Goal: Task Accomplishment & Management: Complete application form

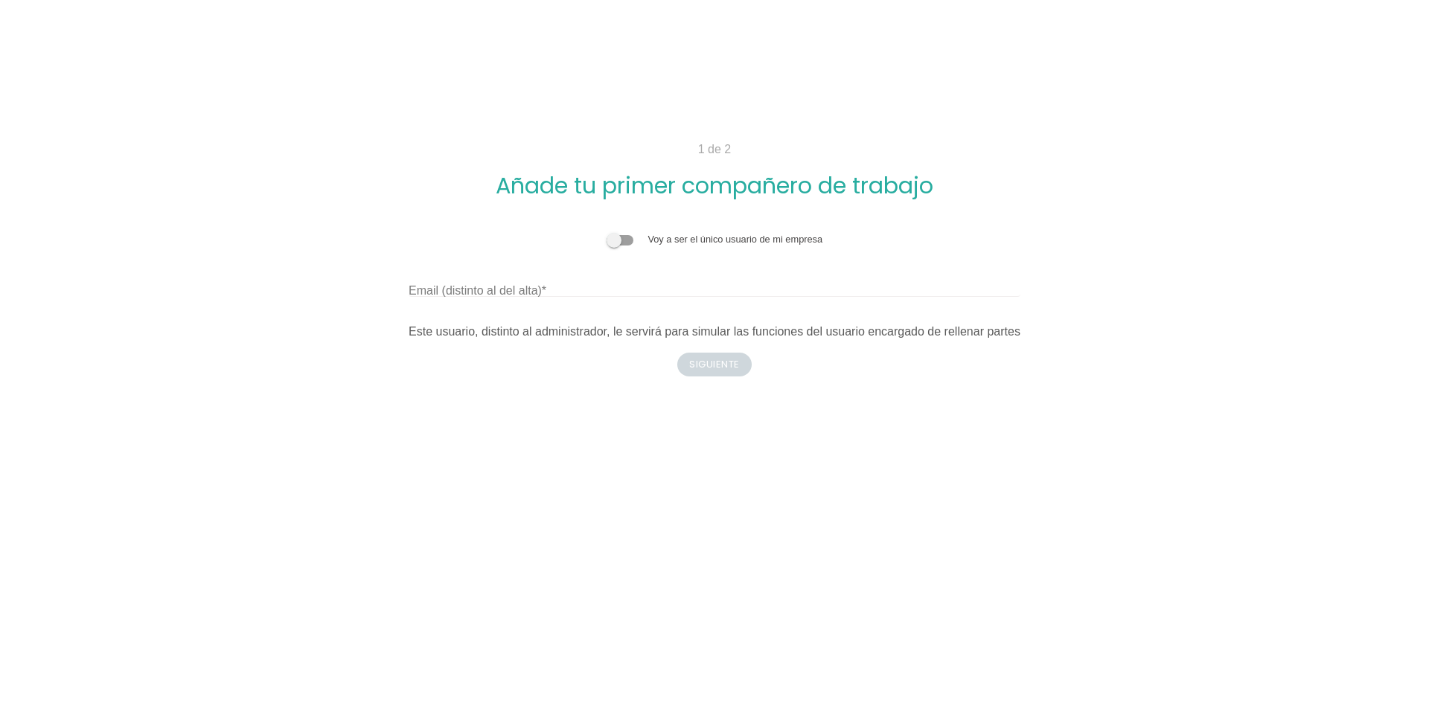
click at [617, 245] on span at bounding box center [620, 240] width 27 height 10
click at [607, 232] on input "checkbox" at bounding box center [607, 232] width 0 height 0
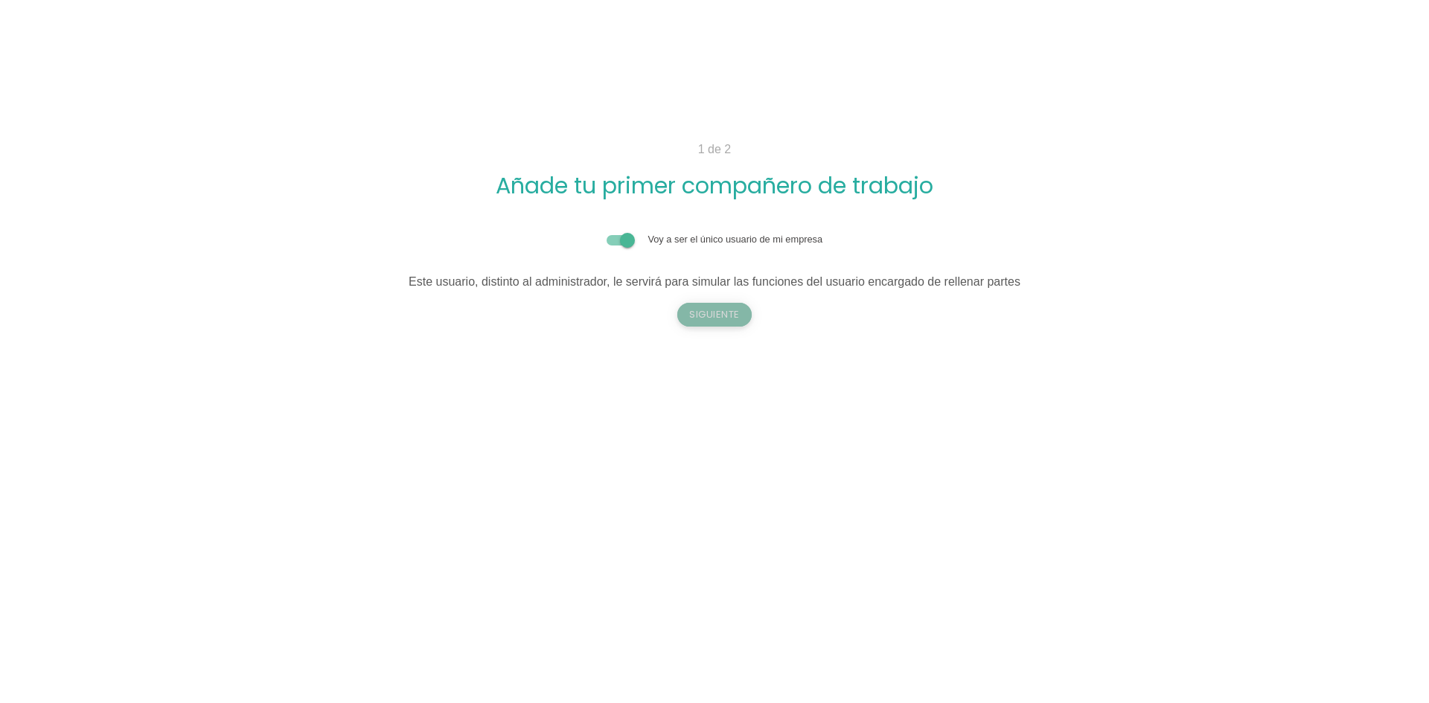
click at [714, 322] on button "Siguiente" at bounding box center [714, 315] width 74 height 24
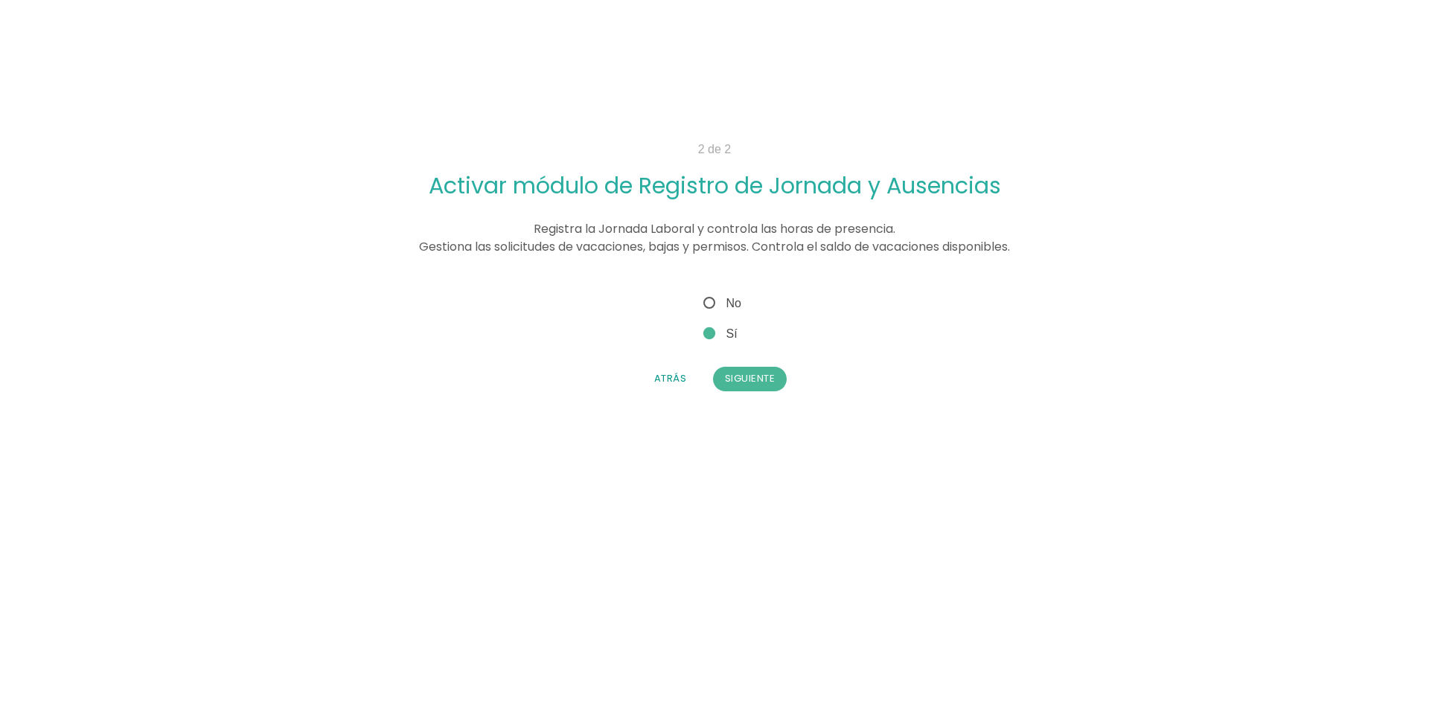
click at [717, 304] on span "No" at bounding box center [720, 303] width 41 height 19
click at [710, 304] on input "No" at bounding box center [705, 299] width 10 height 10
radio input "true"
click at [715, 322] on div "No Sí s n Ausencia" at bounding box center [714, 318] width 144 height 49
click at [715, 335] on span "Sí" at bounding box center [718, 334] width 37 height 19
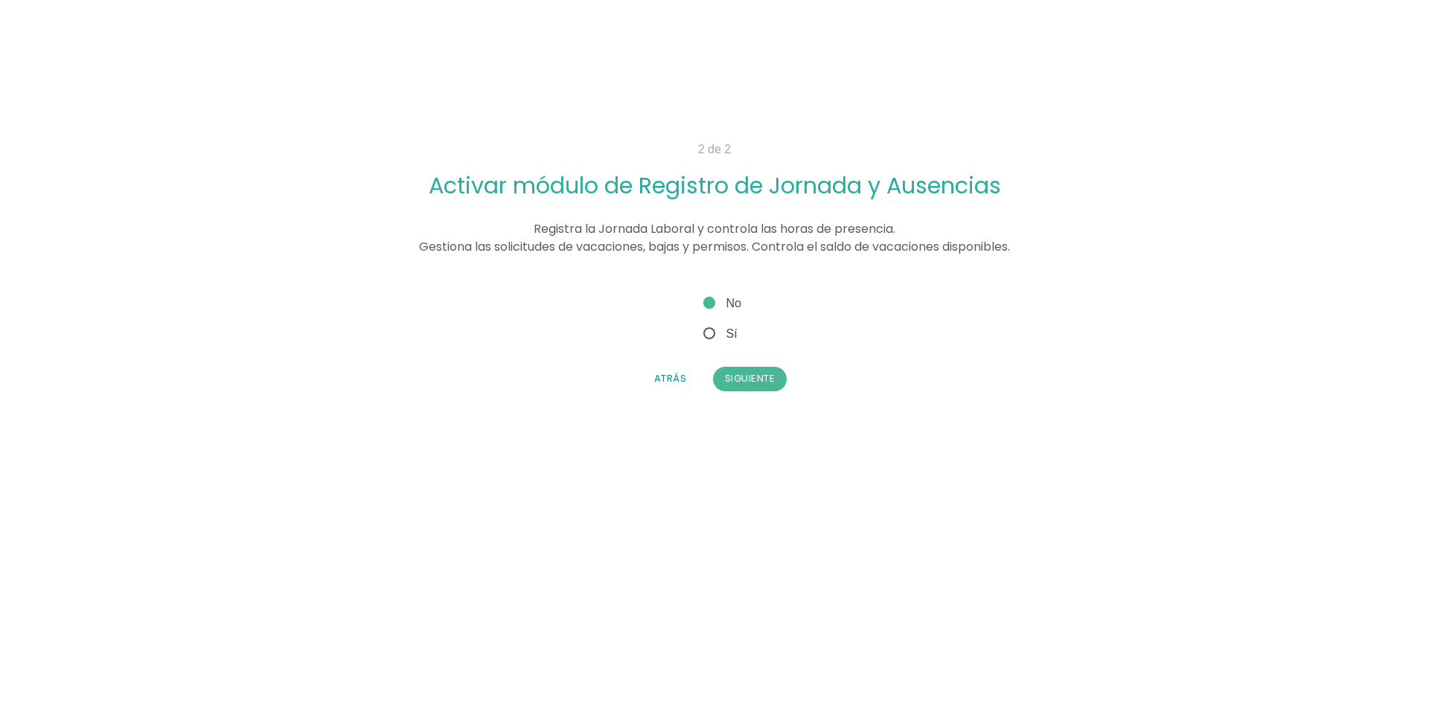
click at [710, 334] on input "Sí" at bounding box center [705, 330] width 10 height 10
radio input "true"
click at [720, 304] on span "No" at bounding box center [720, 303] width 41 height 19
click at [710, 304] on input "No" at bounding box center [705, 299] width 10 height 10
radio input "true"
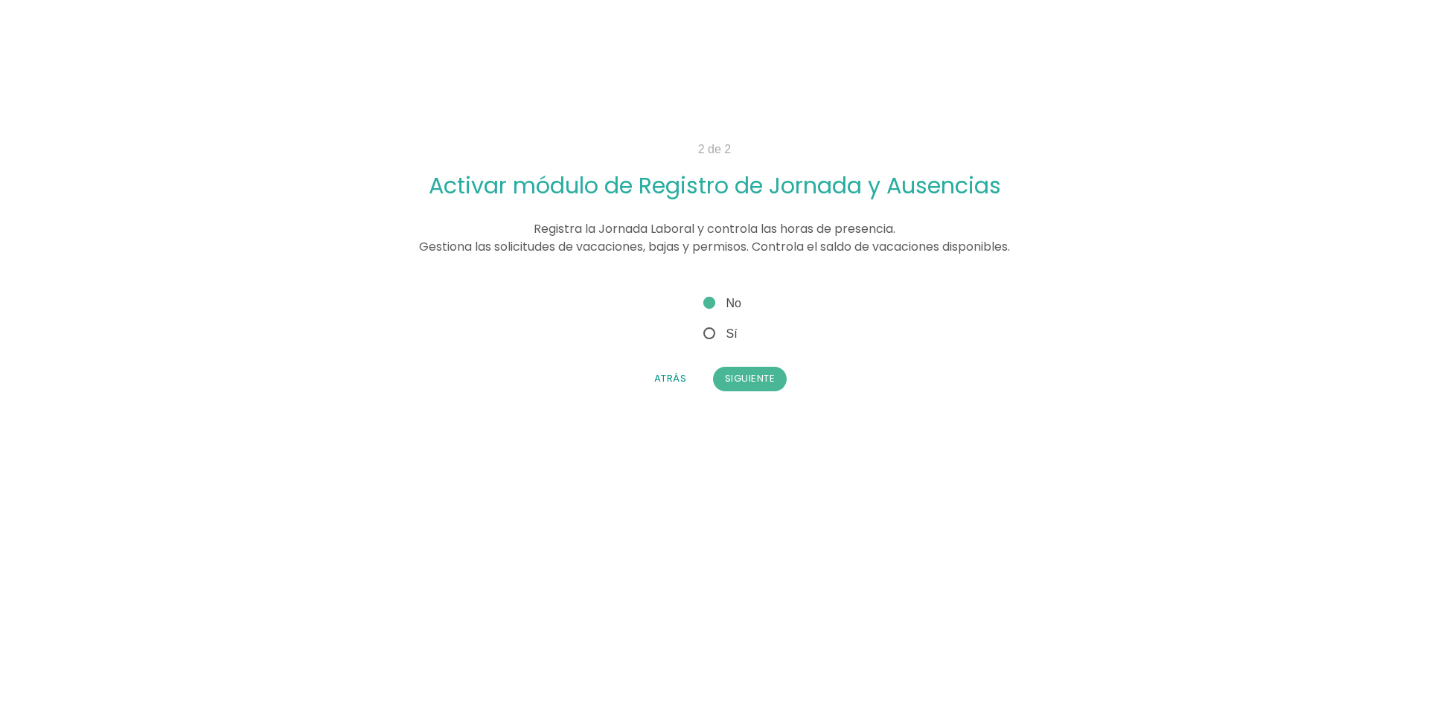
click at [735, 336] on span "Sí" at bounding box center [718, 334] width 37 height 19
click at [710, 334] on input "Sí" at bounding box center [705, 330] width 10 height 10
radio input "true"
click at [753, 386] on button "Siguiente" at bounding box center [750, 379] width 74 height 24
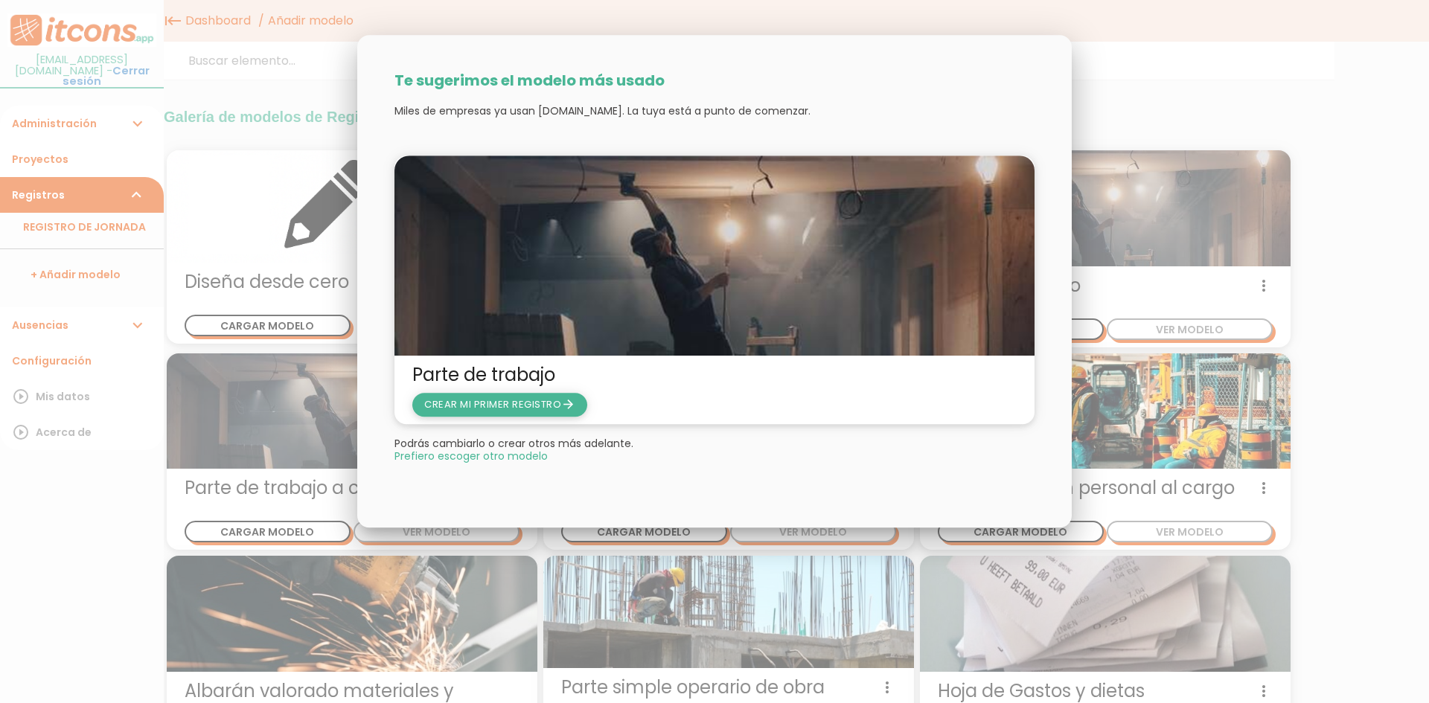
click at [557, 408] on span "CREAR MI PRIMER REGISTRO arrow_forward" at bounding box center [499, 404] width 151 height 14
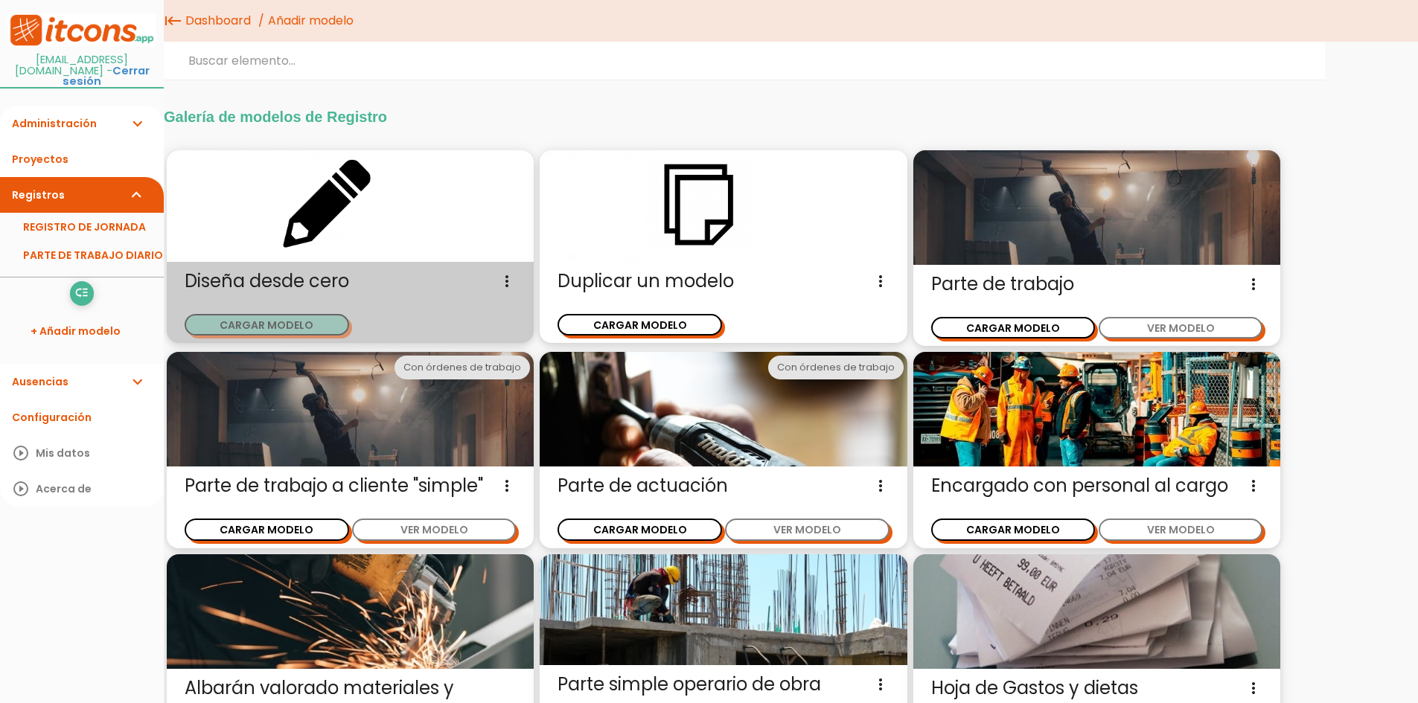
click at [287, 318] on button "CARGAR MODELO" at bounding box center [267, 325] width 164 height 22
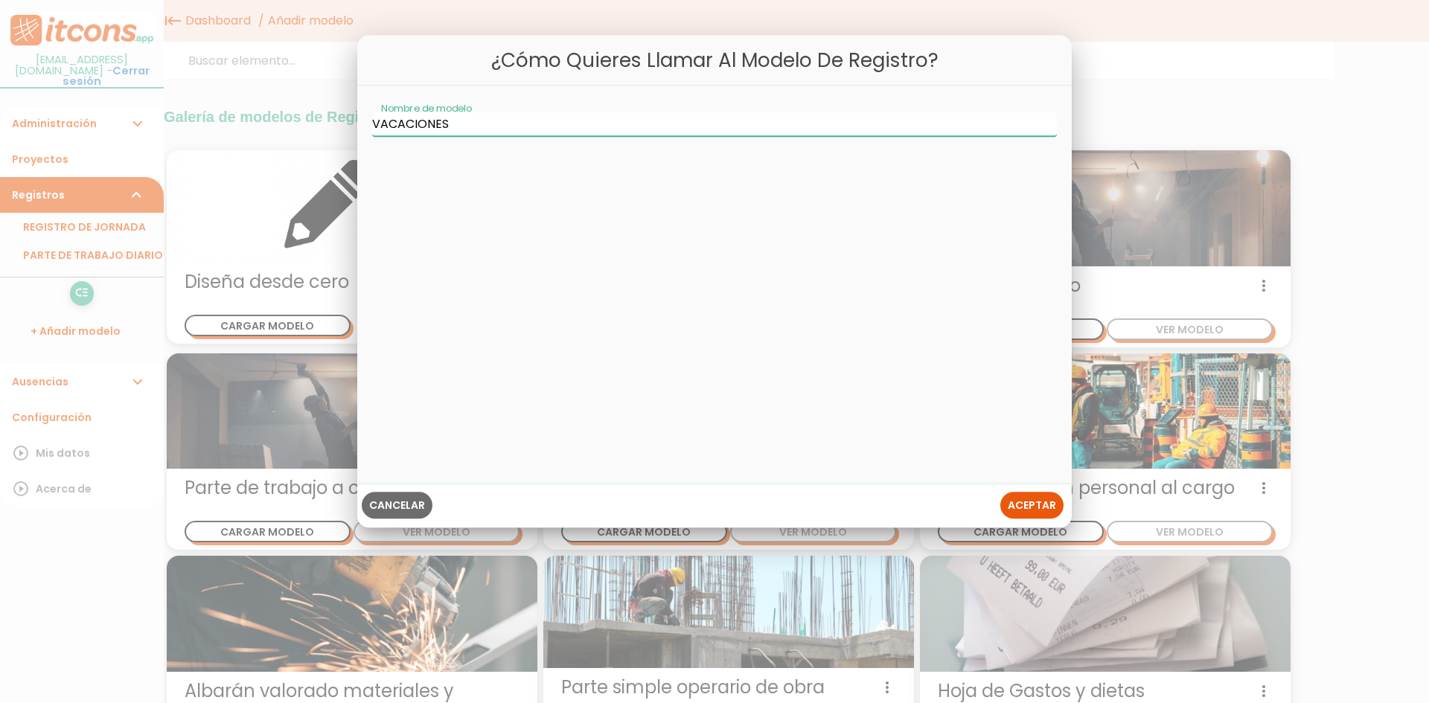
type input "VACACIONES"
click at [1036, 514] on button "Aceptar" at bounding box center [1031, 505] width 63 height 27
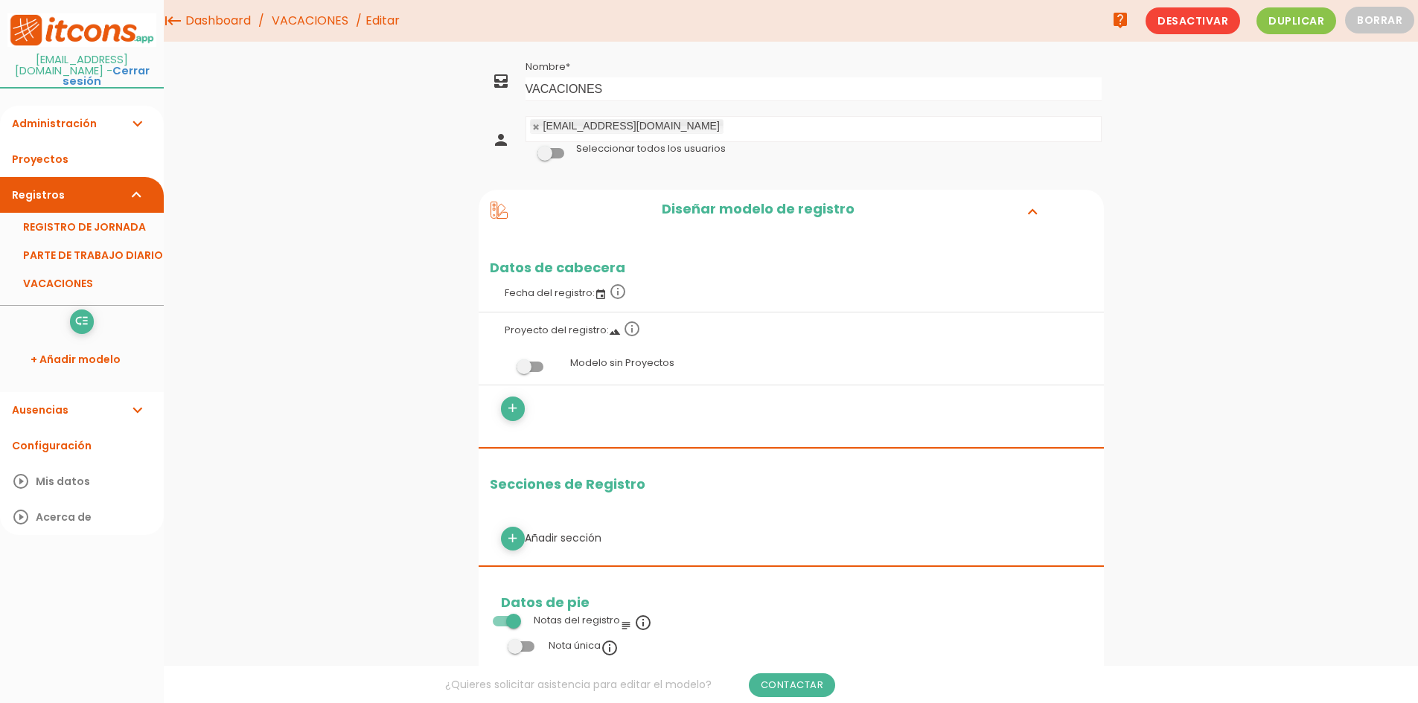
click at [558, 154] on span at bounding box center [550, 153] width 27 height 10
click at [525, 149] on input "checkbox" at bounding box center [525, 149] width 0 height 0
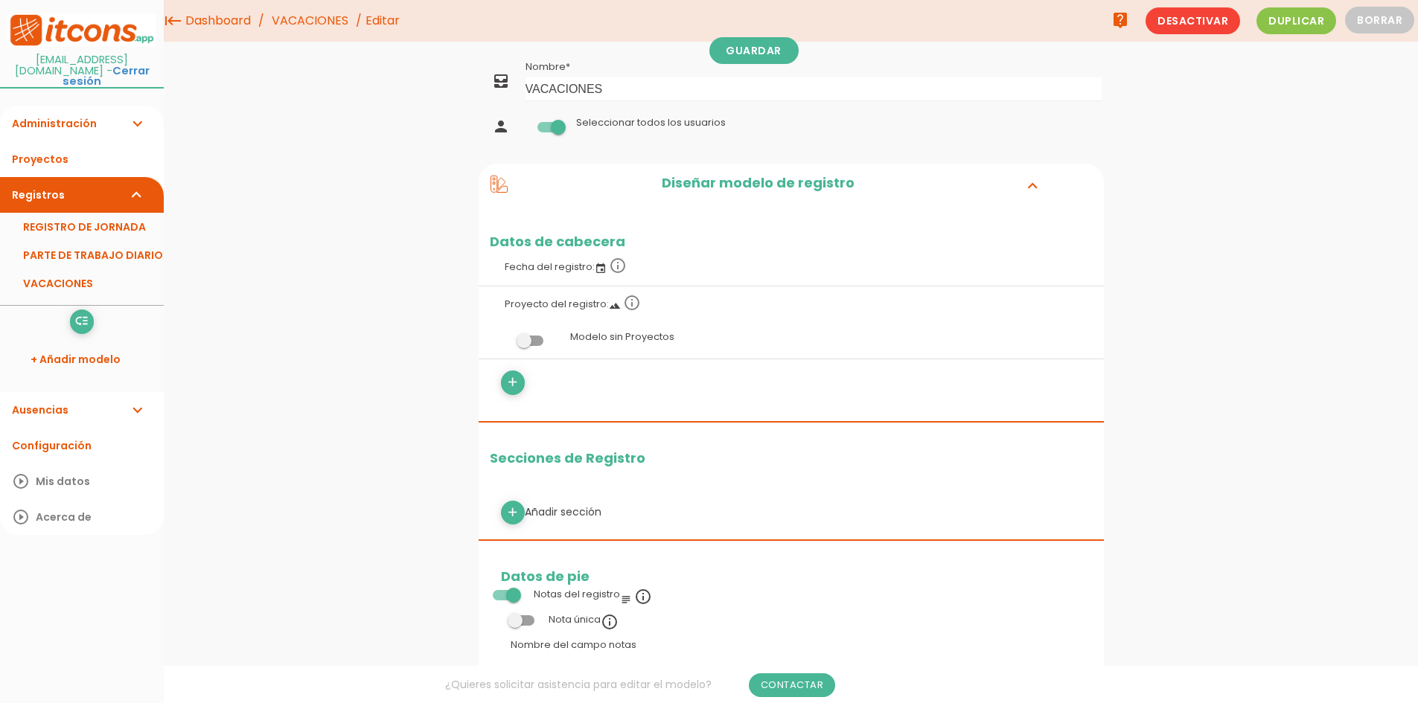
click at [557, 122] on span at bounding box center [550, 127] width 27 height 10
click at [525, 123] on input "checkbox" at bounding box center [525, 123] width 0 height 0
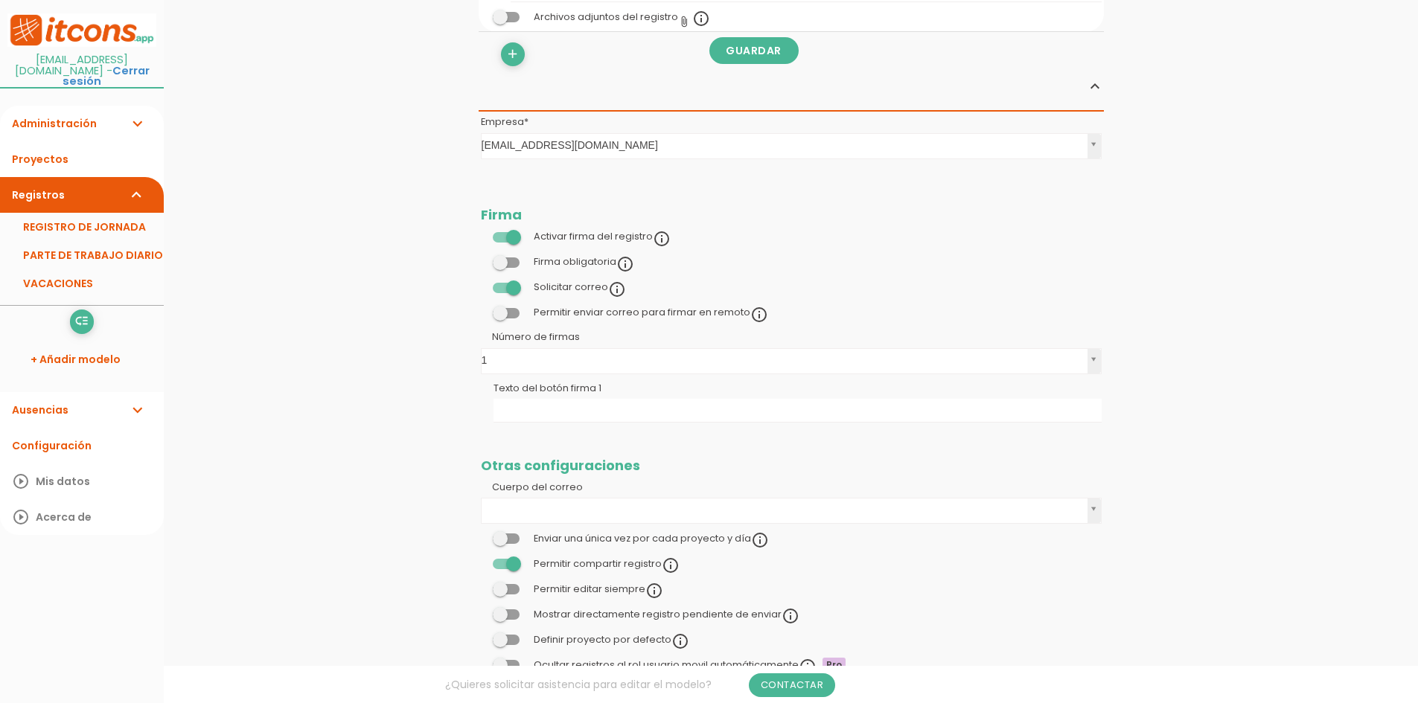
scroll to position [787, 0]
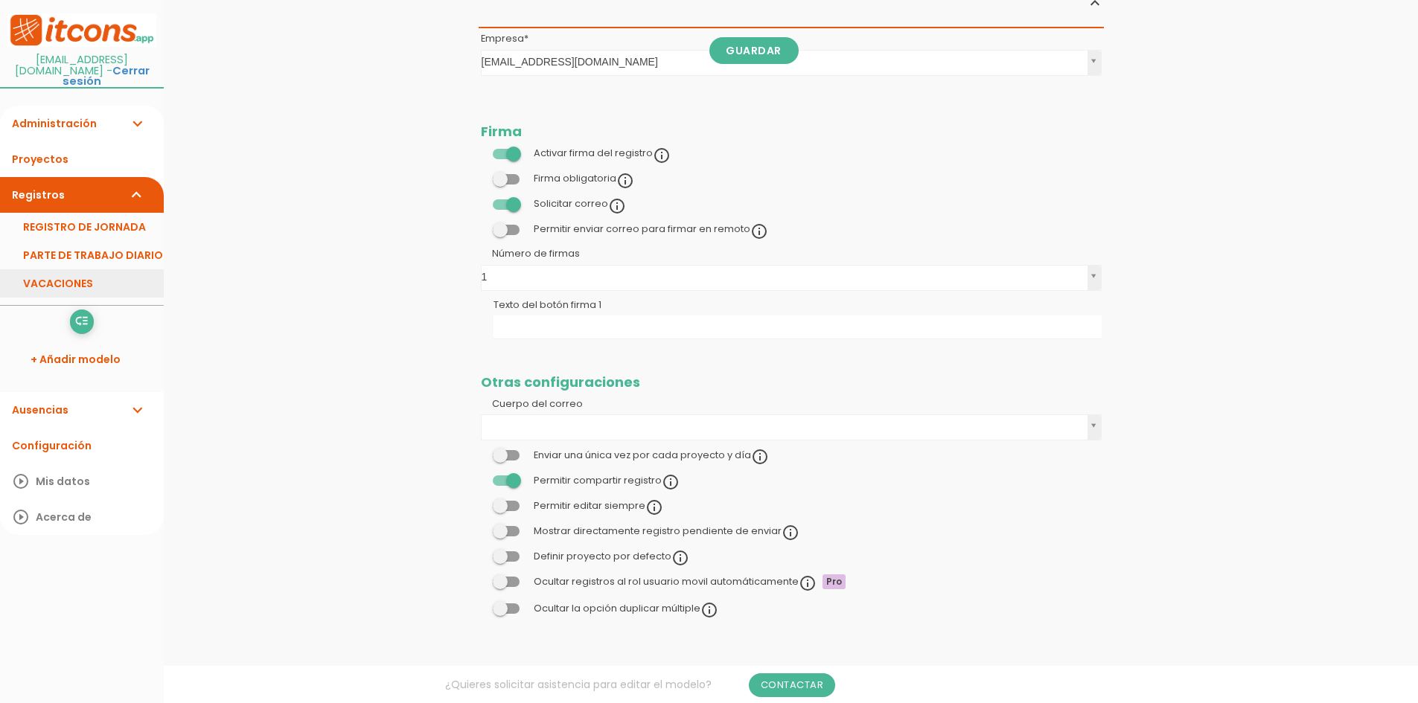
click at [71, 272] on link "VACACIONES" at bounding box center [82, 283] width 164 height 28
